Goal: Task Accomplishment & Management: Complete application form

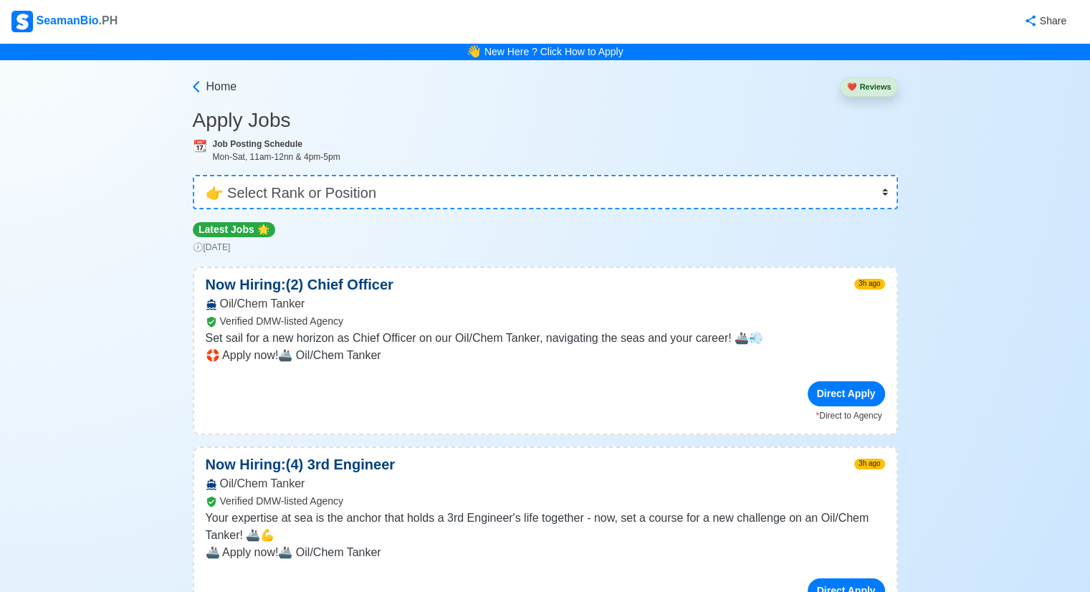
click at [216, 77] on div "Home" at bounding box center [215, 84] width 44 height 34
click at [215, 85] on span "Home" at bounding box center [221, 86] width 31 height 17
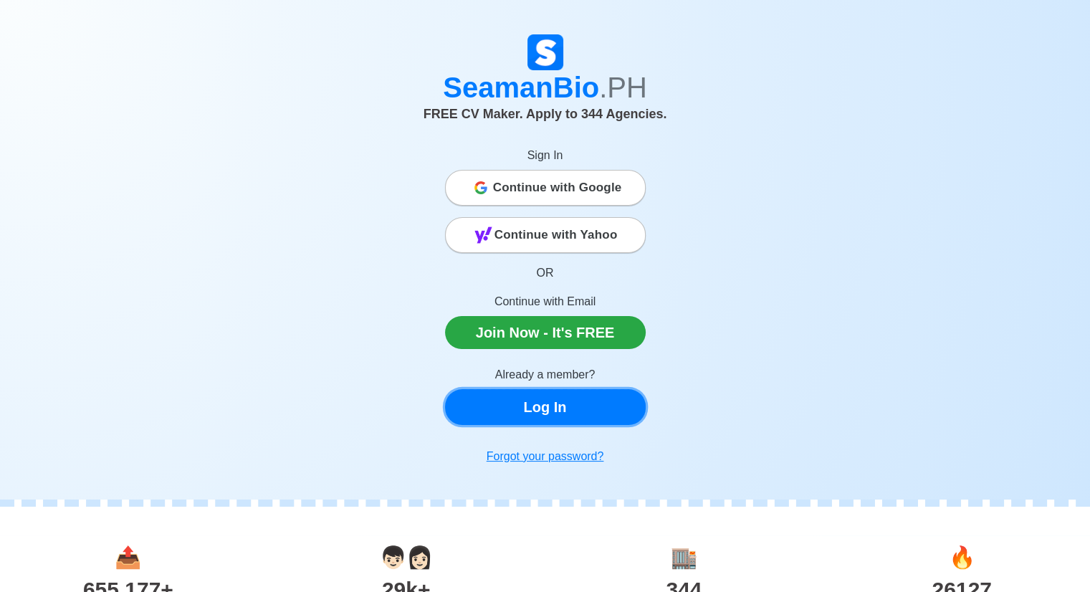
click at [534, 412] on link "Log In" at bounding box center [545, 407] width 201 height 36
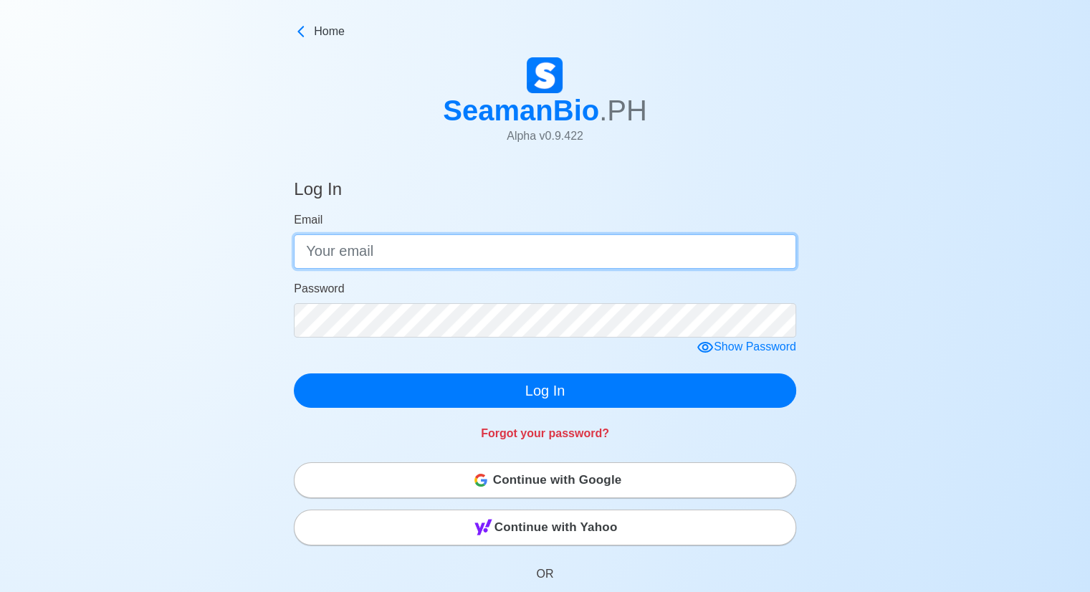
type input "[EMAIL_ADDRESS][DOMAIN_NAME]"
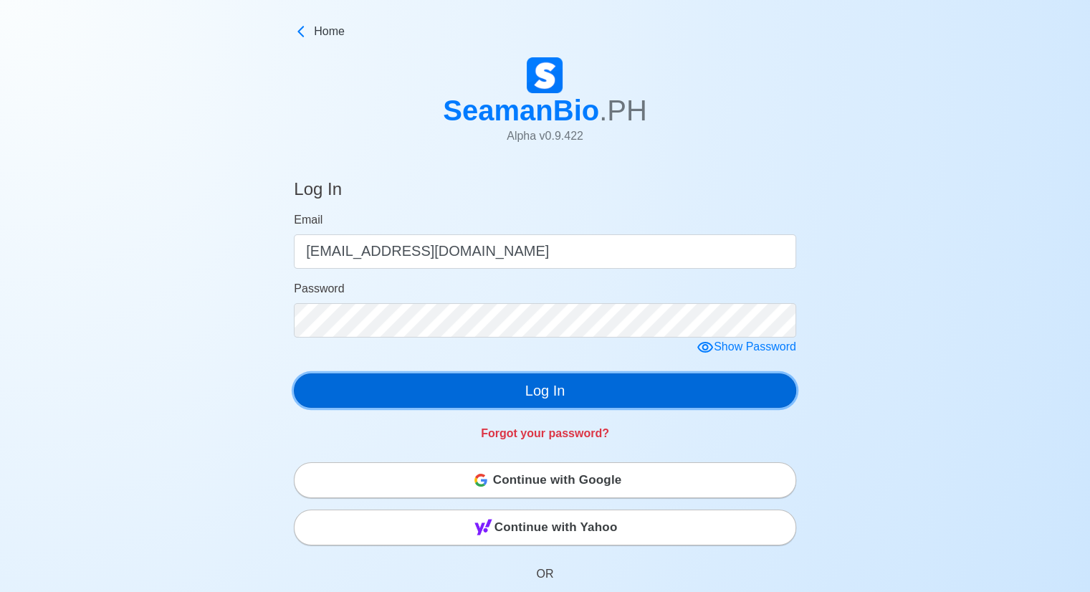
click at [533, 401] on button "Log In" at bounding box center [545, 390] width 502 height 34
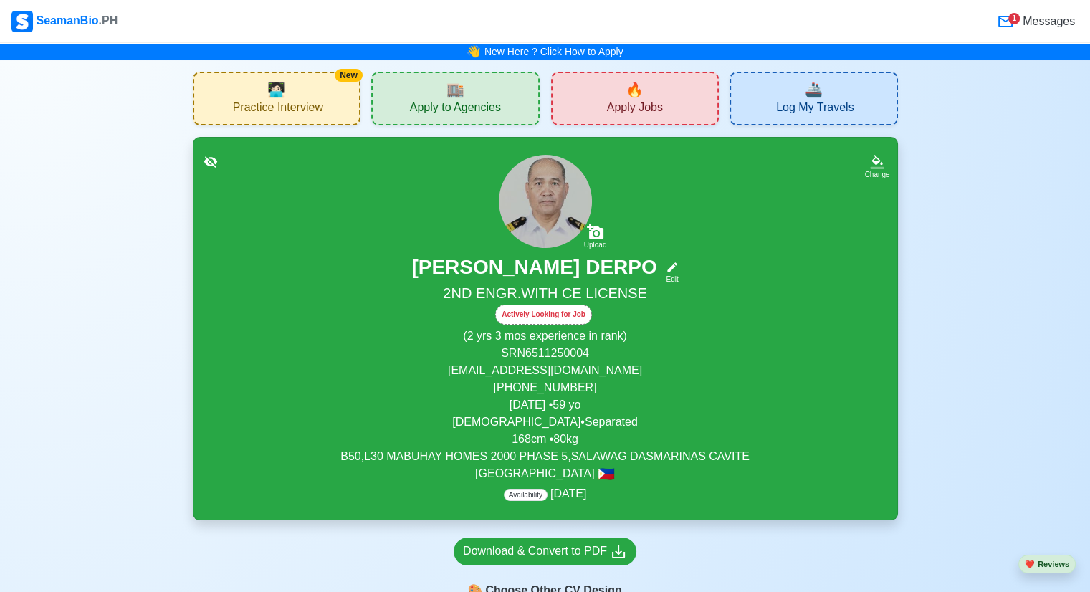
click at [635, 102] on span "Apply Jobs" at bounding box center [635, 109] width 56 height 18
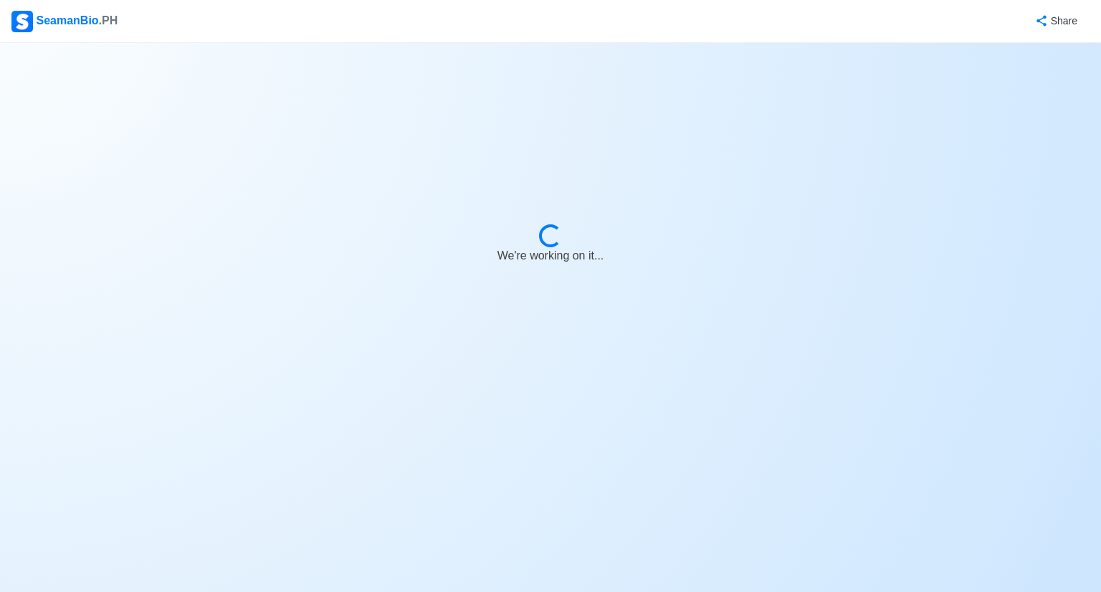
select select "2nd Engineer"
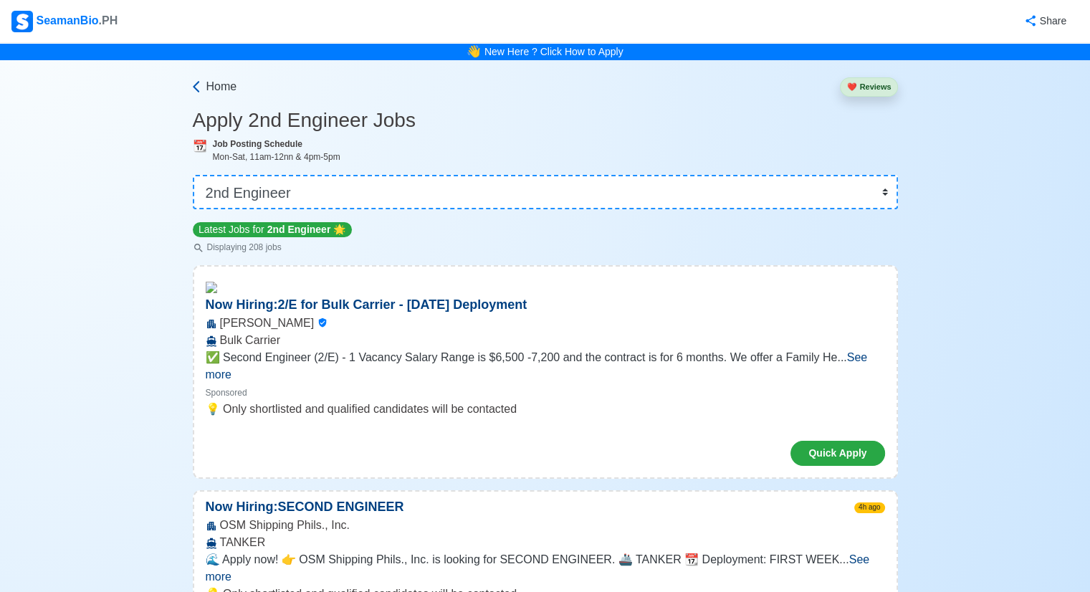
click at [216, 86] on span "Home" at bounding box center [221, 86] width 31 height 17
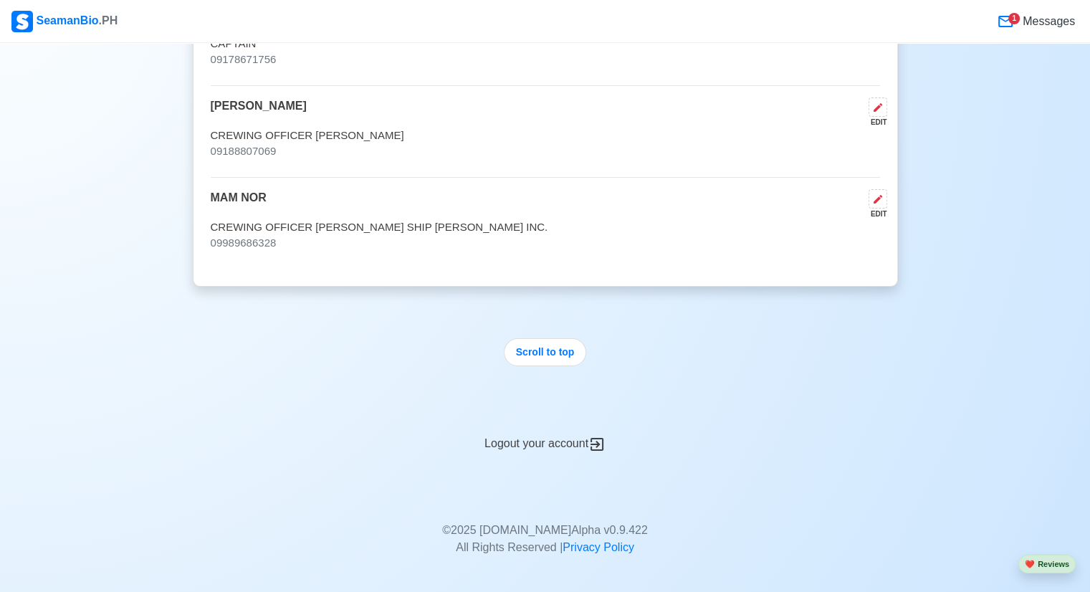
scroll to position [9746, 0]
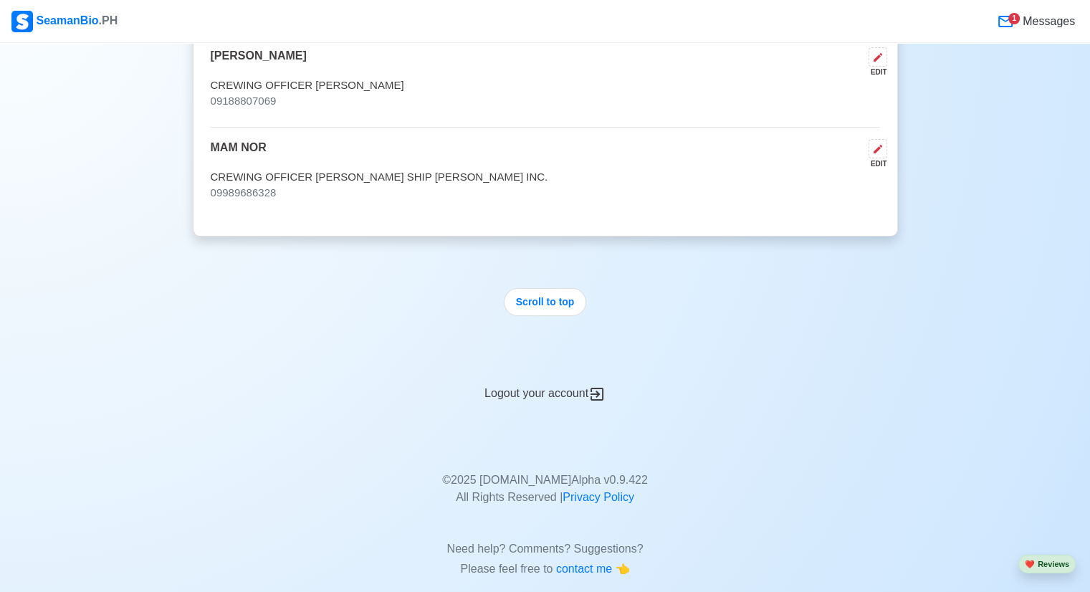
click at [551, 371] on div "Logout your account" at bounding box center [545, 385] width 705 height 35
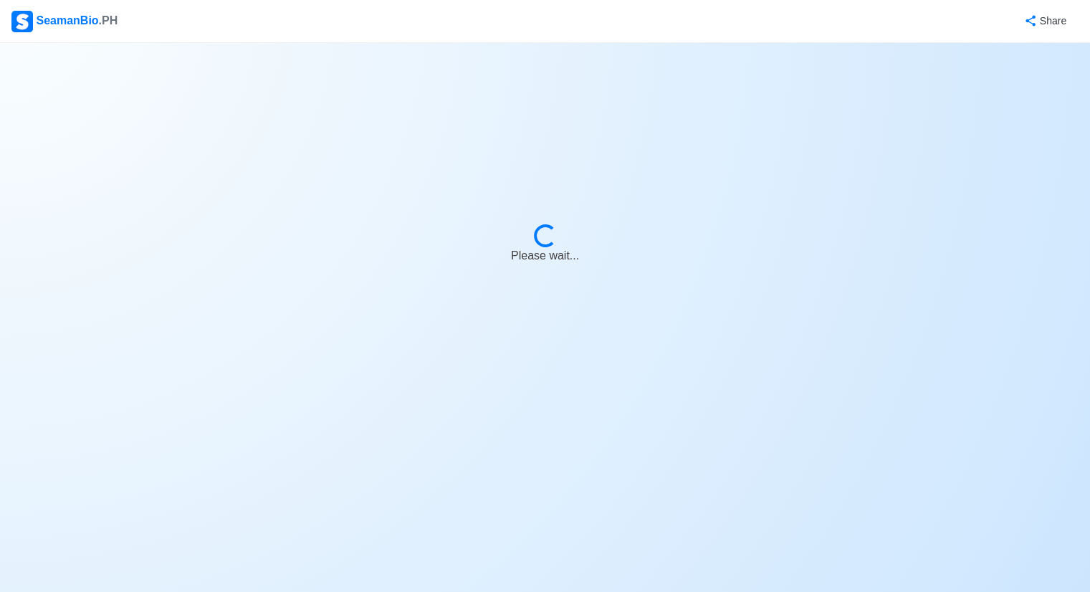
select select "2nd Engineer"
